Goal: Task Accomplishment & Management: Manage account settings

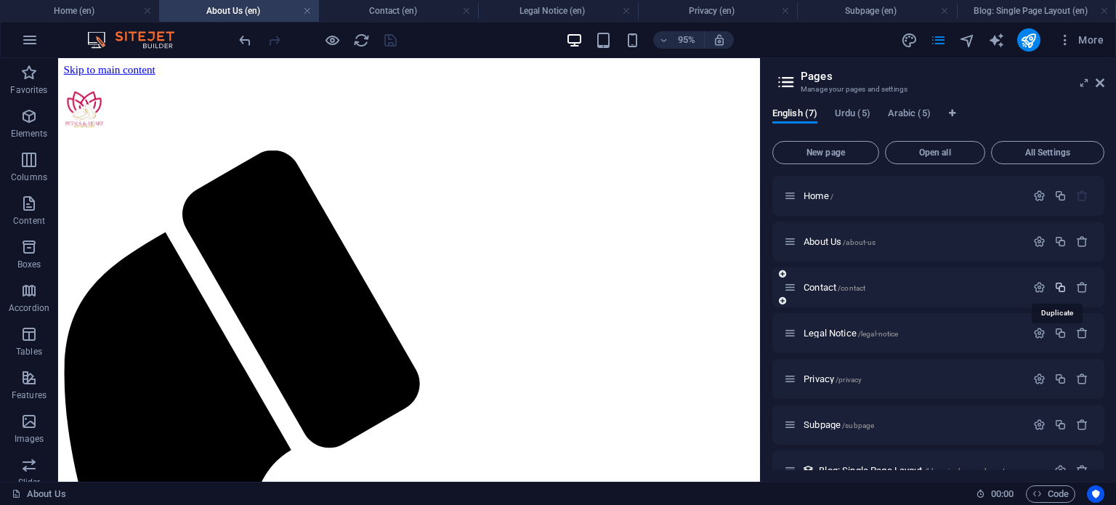
click at [1057, 284] on icon "button" at bounding box center [1060, 287] width 12 height 12
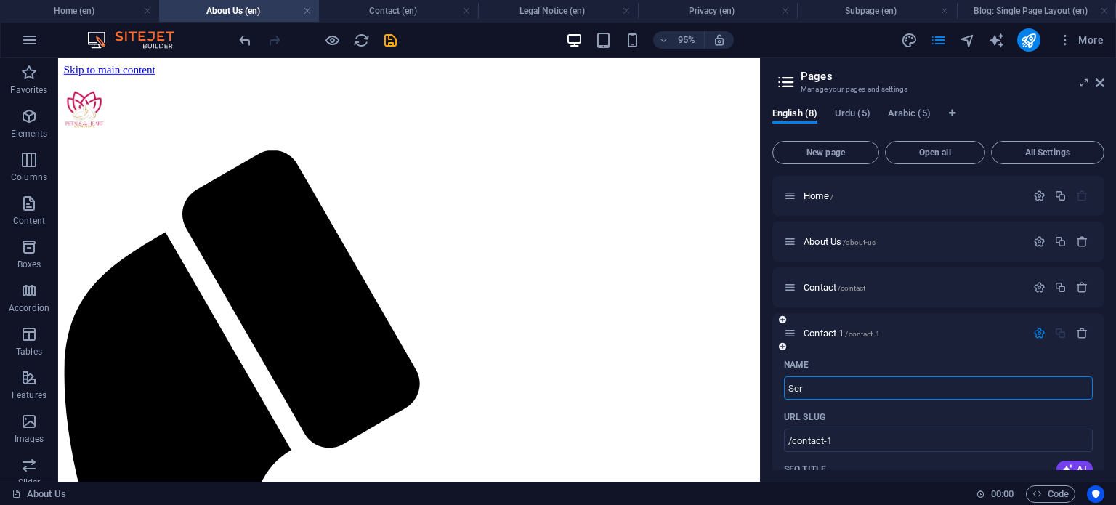
type input "Ser"
type input "/ser"
type input "Ser"
type input "Servuce"
type input "/servuces"
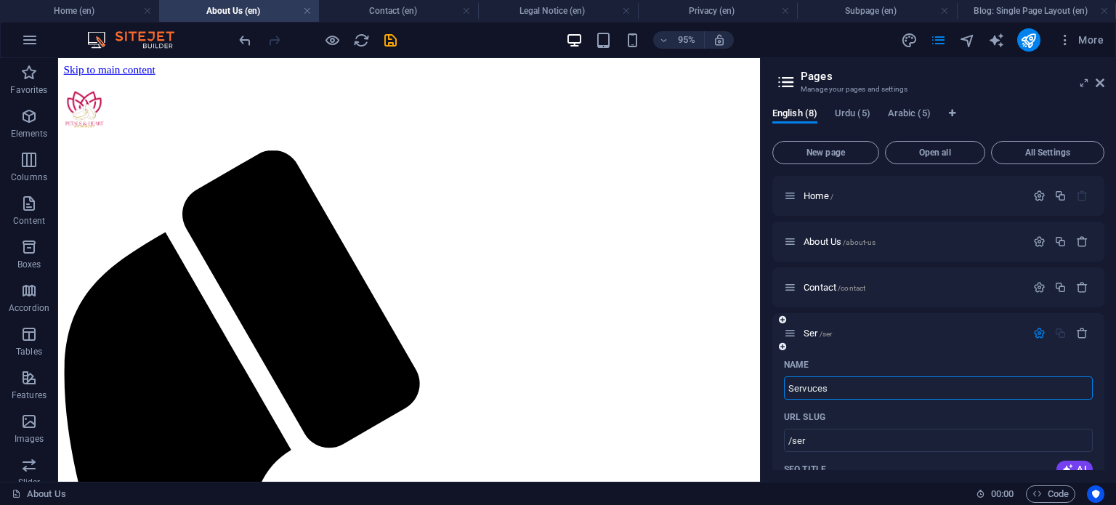
type input "Servuces"
type input "Serv"
type input "/serv"
type input "Serv"
type input "Services"
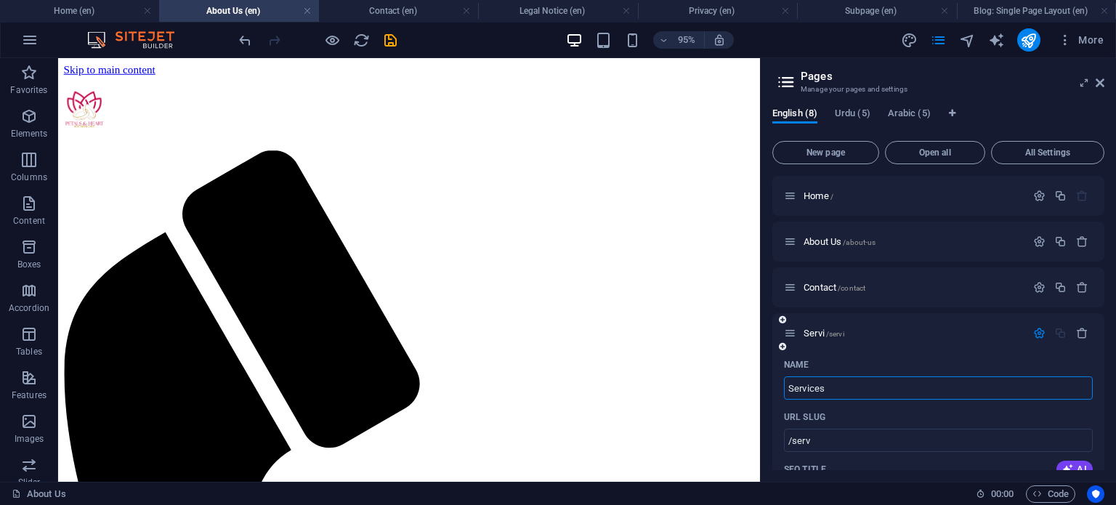
type input "/servi"
type input "Servi"
type input "Services"
type input "/services"
type input "Services"
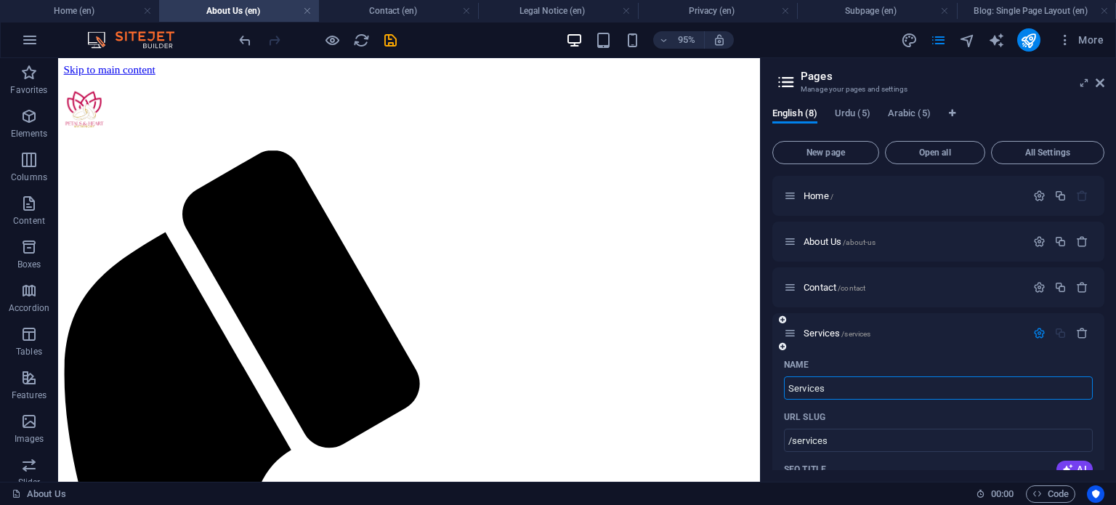
type input "Services"
click at [895, 420] on div "URL SLUG" at bounding box center [938, 416] width 309 height 23
click at [1033, 328] on icon "button" at bounding box center [1039, 333] width 12 height 12
